Goal: Task Accomplishment & Management: Use online tool/utility

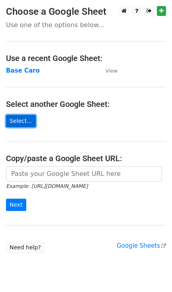
click at [21, 119] on link "Select..." at bounding box center [21, 121] width 30 height 12
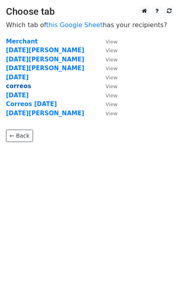
click at [24, 87] on strong "correos" at bounding box center [18, 86] width 25 height 7
